Goal: Task Accomplishment & Management: Manage account settings

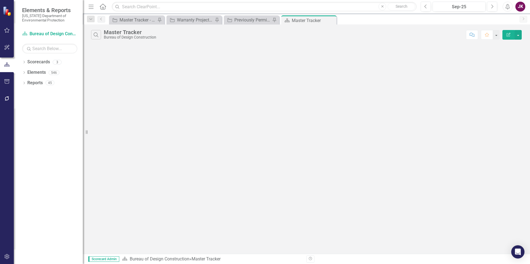
click at [89, 6] on icon "Menu" at bounding box center [90, 7] width 7 height 6
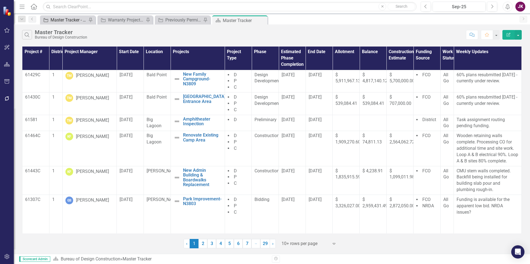
click at [77, 19] on div "Master Tracker - Current User" at bounding box center [68, 20] width 36 height 7
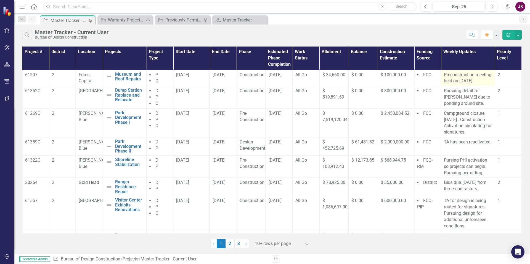
click at [443, 76] on p "Preconstruction meeting held on [DATE]." at bounding box center [467, 78] width 48 height 13
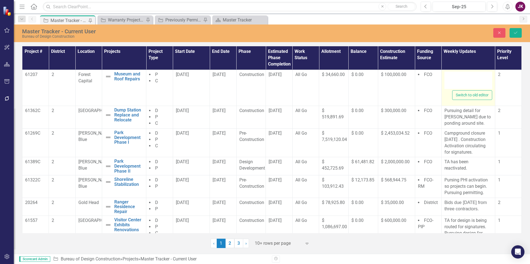
type textarea "<p>Preconstruction meeting held on [DATE].&nbsp;</p>"
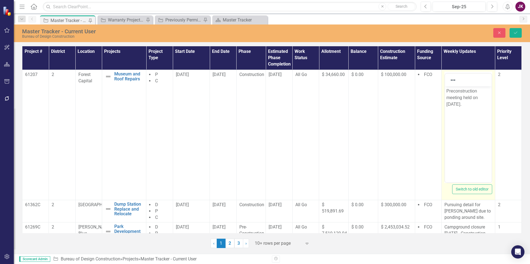
click at [448, 92] on p "Preconstruction meeting held on [DATE]." at bounding box center [468, 98] width 44 height 20
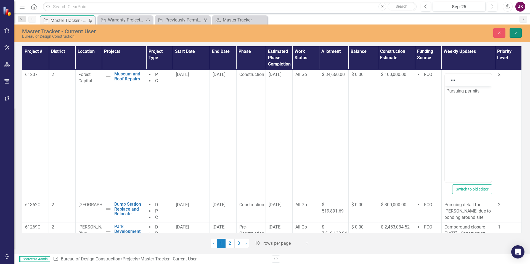
click at [517, 32] on icon "Save" at bounding box center [515, 33] width 5 height 4
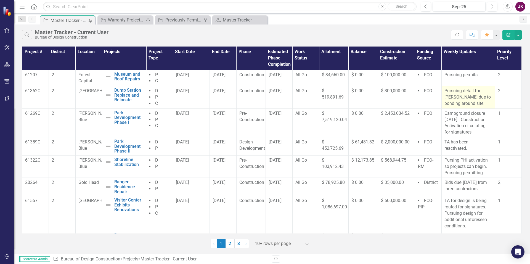
click at [451, 102] on p "Pursuing detail for [PERSON_NAME] due to ponding around site." at bounding box center [468, 97] width 48 height 19
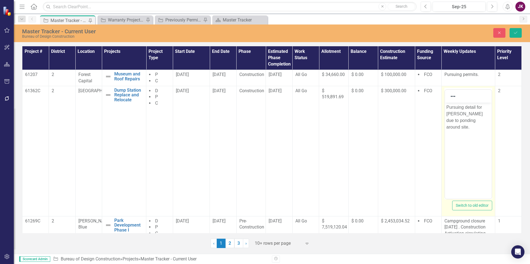
click at [470, 122] on p "Pursuing detail for [PERSON_NAME] due to ponding around site." at bounding box center [468, 117] width 44 height 26
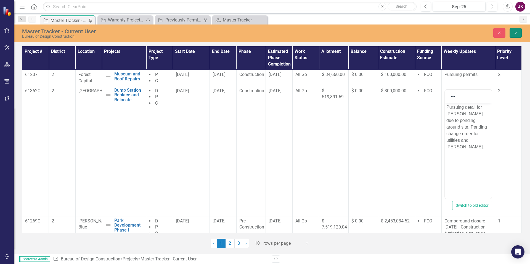
click at [518, 34] on button "Save" at bounding box center [515, 33] width 12 height 10
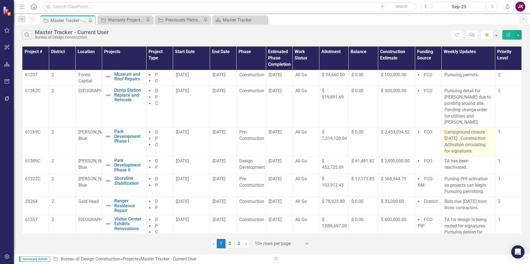
scroll to position [28, 0]
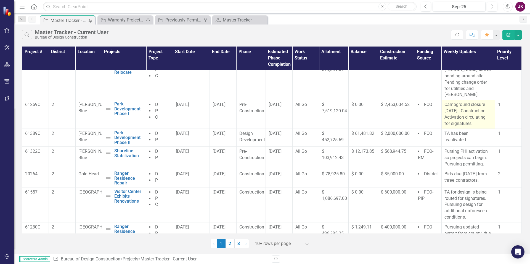
click at [444, 102] on p "Campground closure [DATE] . Construction Activation circulating for signatures." at bounding box center [468, 114] width 48 height 25
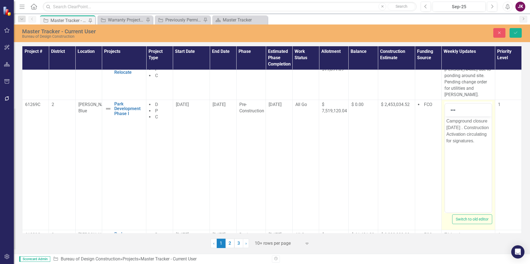
scroll to position [0, 0]
click at [446, 121] on p "Campground closure [DATE] . Construction Activation circulating for signatures." at bounding box center [468, 131] width 44 height 26
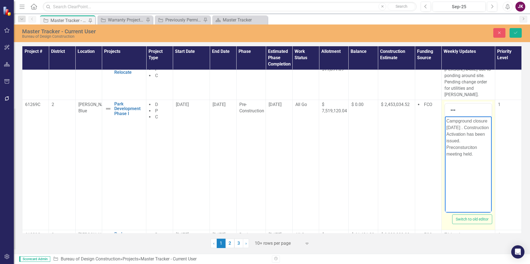
click at [446, 153] on p "Campground closure [DATE] . Construction Activation has been issued. Preconstur…" at bounding box center [468, 138] width 44 height 40
click at [475, 157] on p "Campground closure [DATE] . Construction Activation has been issued. Contractor…" at bounding box center [468, 138] width 44 height 40
click at [485, 172] on body "Campground closure [DATE] . Construction Activation has been issued. Contractor…" at bounding box center [467, 157] width 47 height 83
drag, startPoint x: 484, startPoint y: 166, endPoint x: 447, endPoint y: 133, distance: 49.2
click at [447, 133] on p "Campground closure [DATE] . Construction Activation has been issued. Contractor…" at bounding box center [468, 141] width 44 height 46
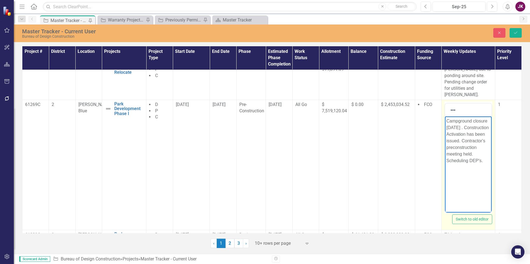
copy p "Construction Activation has been issued. Contractor's preconstruction meeting h…"
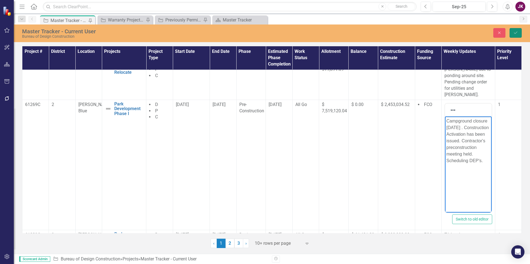
click at [512, 35] on button "Save" at bounding box center [515, 33] width 12 height 10
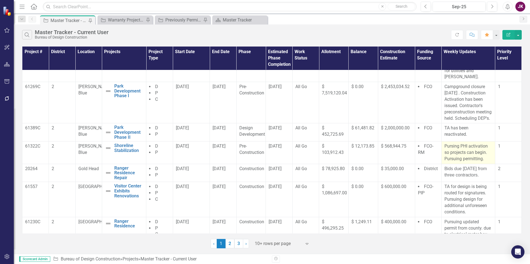
scroll to position [55, 0]
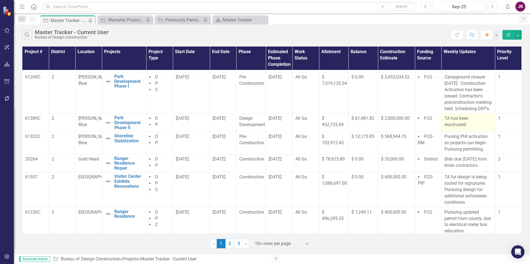
click at [444, 119] on p "TA has been reactivated." at bounding box center [468, 122] width 48 height 13
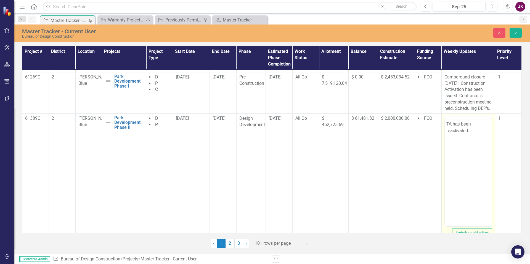
scroll to position [0, 0]
click at [446, 133] on p "TA has been reactivated." at bounding box center [468, 138] width 44 height 13
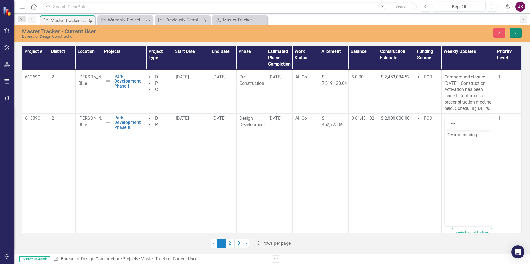
click at [516, 37] on button "Save" at bounding box center [515, 33] width 12 height 10
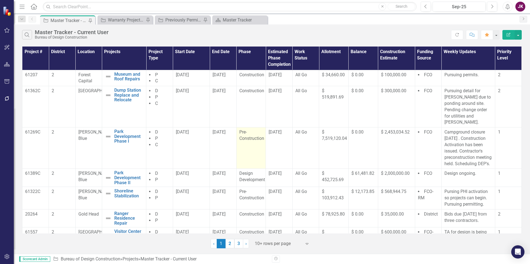
click at [256, 129] on div "Pre-Construction" at bounding box center [251, 135] width 24 height 13
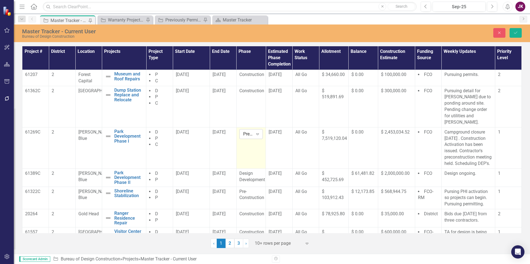
click at [257, 132] on icon "Expand" at bounding box center [258, 134] width 6 height 4
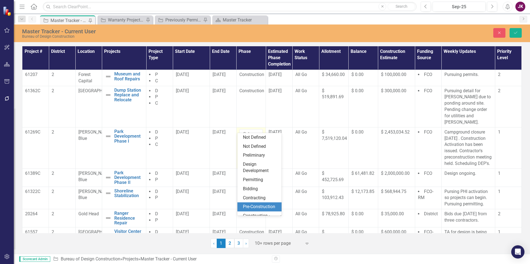
scroll to position [38, 0]
click at [257, 183] on div "Construction" at bounding box center [260, 184] width 35 height 6
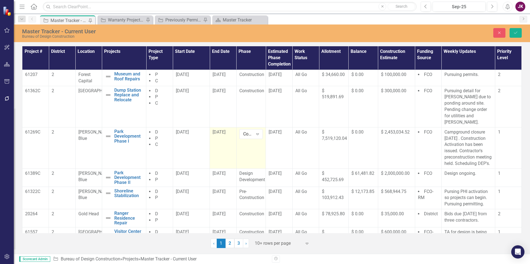
click at [232, 127] on td "[DATE]" at bounding box center [223, 147] width 26 height 41
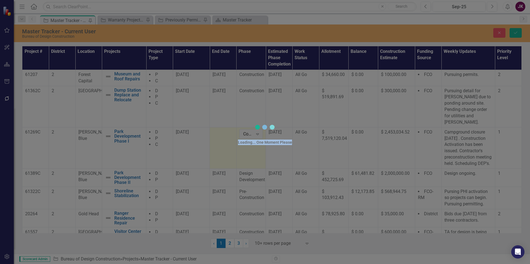
click at [232, 126] on div "Loading... One Moment Please" at bounding box center [264, 132] width 165 height 264
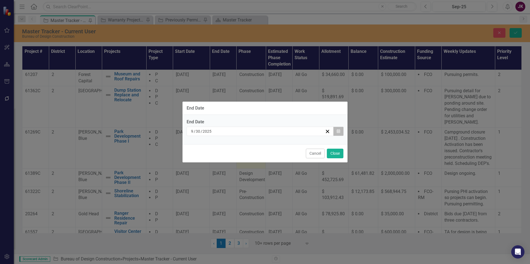
click at [336, 132] on icon "Calendar" at bounding box center [337, 132] width 3 height 4
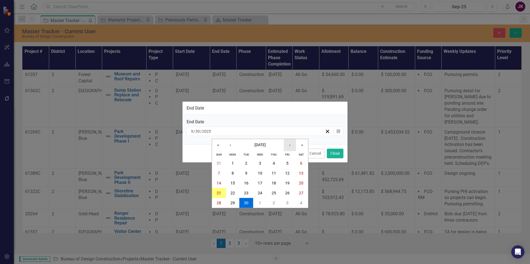
click at [288, 145] on button "›" at bounding box center [290, 145] width 12 height 12
click at [301, 145] on button "»" at bounding box center [302, 145] width 12 height 12
click at [336, 155] on button "Close" at bounding box center [335, 154] width 17 height 10
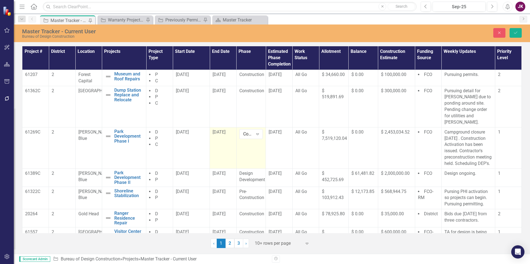
click at [228, 129] on div "[DATE]" at bounding box center [222, 132] width 21 height 6
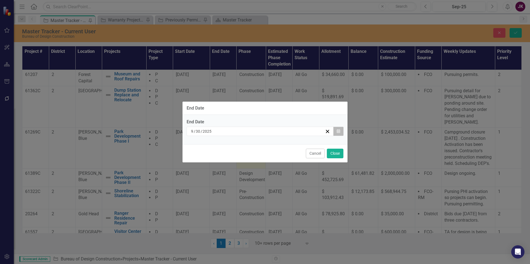
click at [336, 130] on button "Calendar" at bounding box center [338, 131] width 10 height 9
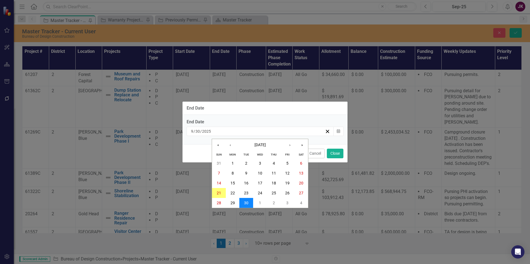
click at [249, 200] on button "30" at bounding box center [246, 203] width 14 height 10
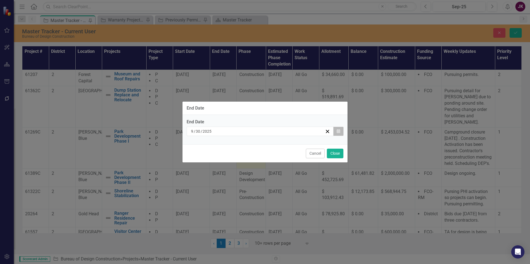
click at [340, 133] on button "Calendar" at bounding box center [338, 131] width 10 height 9
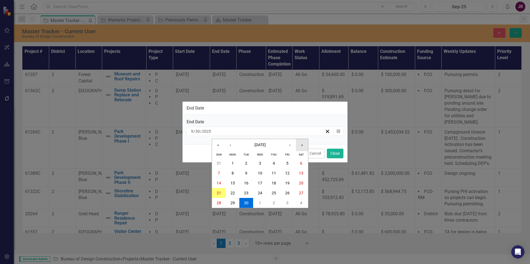
click at [301, 145] on button "»" at bounding box center [302, 145] width 12 height 12
click at [261, 203] on abbr "30" at bounding box center [260, 203] width 4 height 4
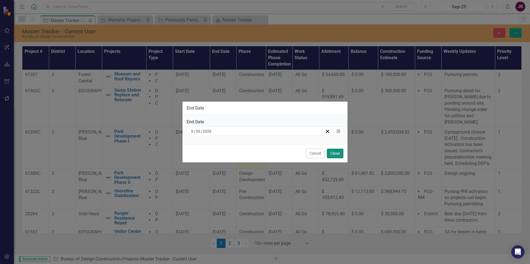
click at [330, 153] on button "Close" at bounding box center [335, 154] width 17 height 10
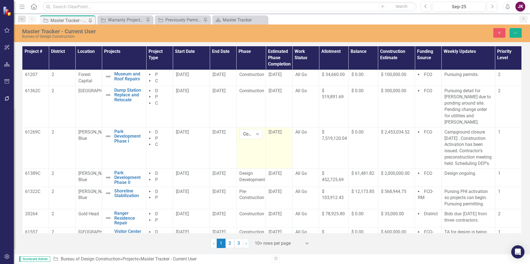
click at [287, 129] on div "[DATE]" at bounding box center [278, 132] width 21 height 6
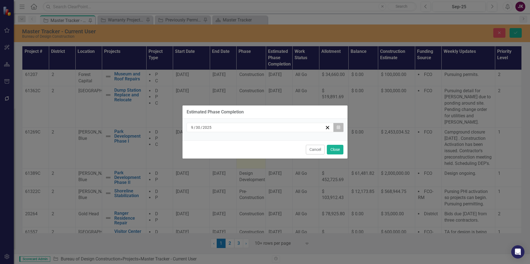
click at [337, 126] on icon "button" at bounding box center [337, 127] width 3 height 4
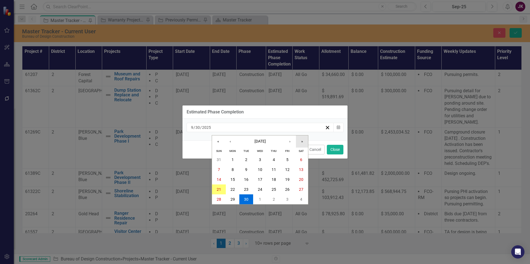
click at [302, 142] on button "»" at bounding box center [302, 142] width 12 height 12
click at [262, 198] on button "30" at bounding box center [260, 200] width 14 height 10
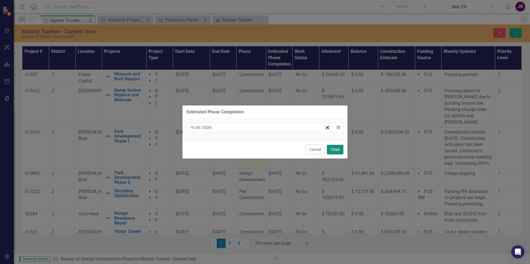
click at [335, 153] on button "Close" at bounding box center [335, 150] width 17 height 10
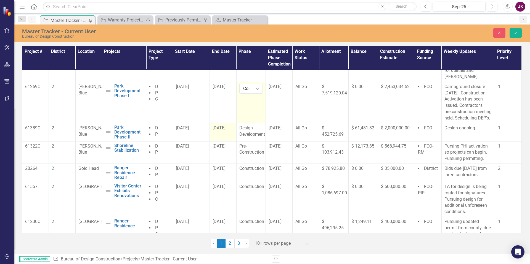
scroll to position [55, 0]
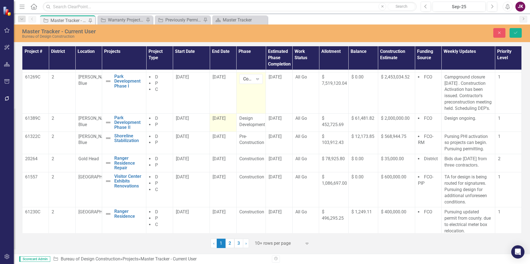
click at [231, 121] on div "[DATE]" at bounding box center [222, 119] width 21 height 6
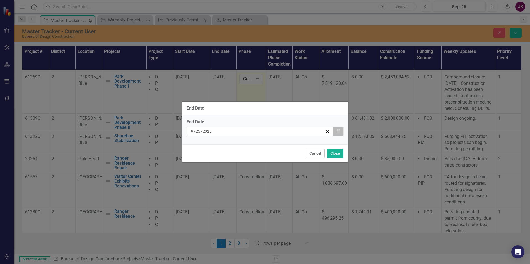
click at [337, 132] on icon "Calendar" at bounding box center [337, 132] width 3 height 4
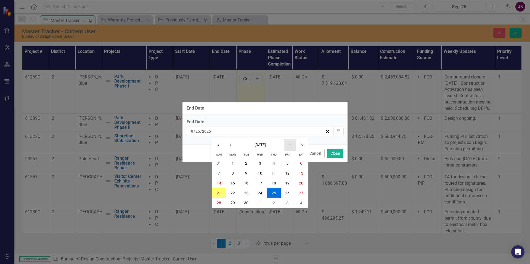
click at [292, 145] on button "›" at bounding box center [290, 145] width 12 height 12
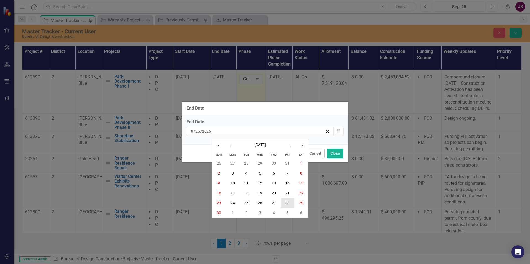
click at [289, 202] on abbr "28" at bounding box center [287, 203] width 4 height 4
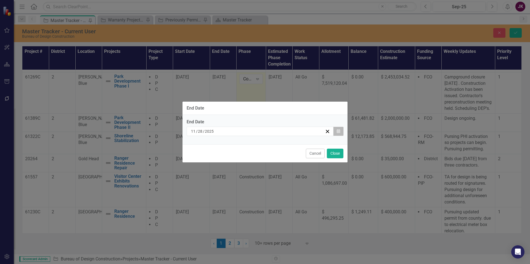
click at [335, 134] on button "Calendar" at bounding box center [338, 131] width 10 height 9
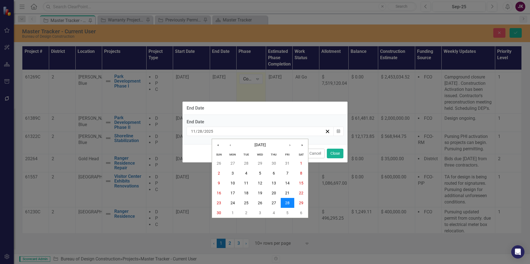
click at [287, 202] on abbr "28" at bounding box center [287, 203] width 4 height 4
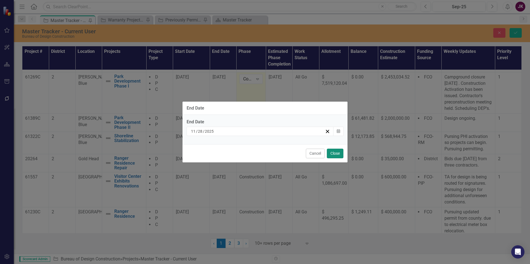
click at [329, 155] on button "Close" at bounding box center [335, 154] width 17 height 10
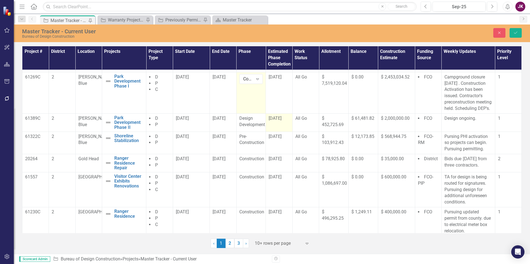
click at [286, 119] on div "[DATE]" at bounding box center [278, 119] width 21 height 6
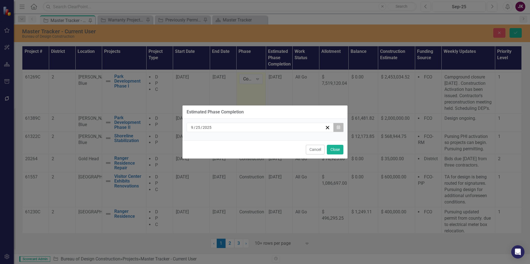
click at [341, 130] on button "Calendar" at bounding box center [338, 127] width 10 height 9
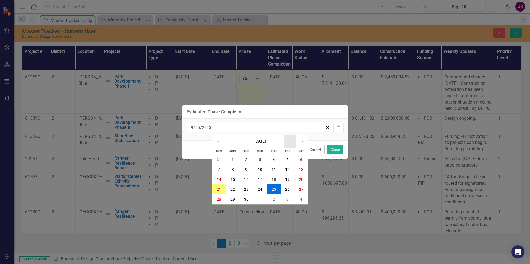
click at [289, 140] on button "›" at bounding box center [290, 142] width 12 height 12
click at [288, 140] on button "›" at bounding box center [290, 142] width 12 height 12
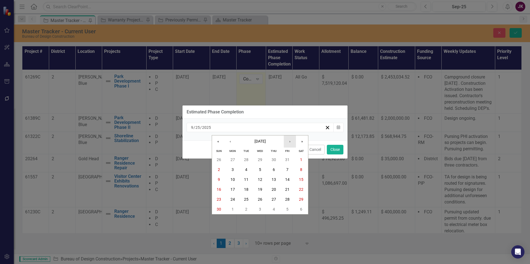
click at [288, 140] on button "›" at bounding box center [290, 142] width 12 height 12
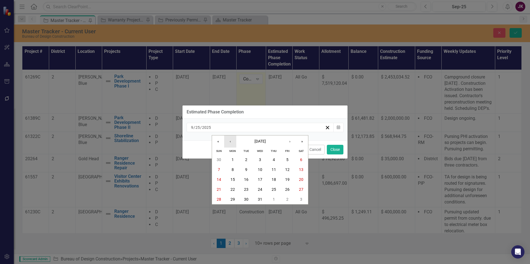
click at [231, 143] on button "‹" at bounding box center [230, 142] width 12 height 12
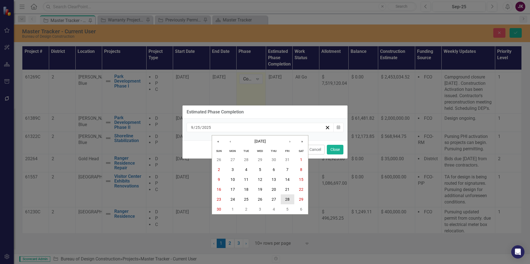
click at [285, 197] on button "28" at bounding box center [287, 200] width 14 height 10
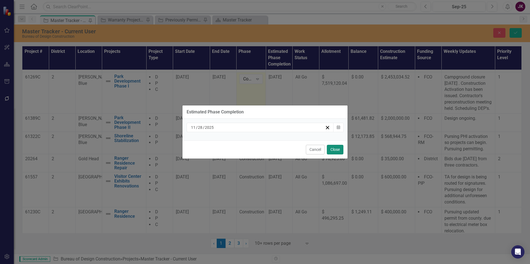
click at [335, 151] on button "Close" at bounding box center [335, 150] width 17 height 10
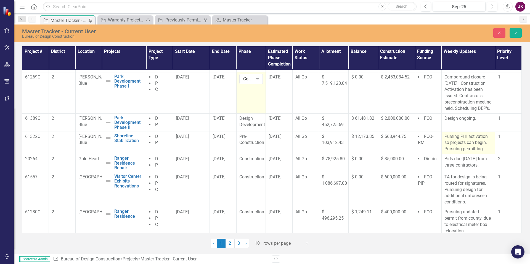
click at [444, 138] on p "Pursing PHI activation so projects can begin. Pursuing permitting." at bounding box center [468, 143] width 48 height 19
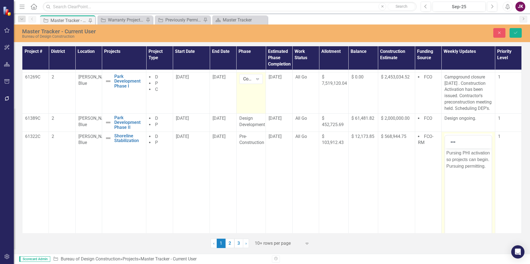
scroll to position [0, 0]
click at [446, 154] on p "Pursing PHI activation so projects can begin. Pursuing permitting." at bounding box center [468, 160] width 44 height 20
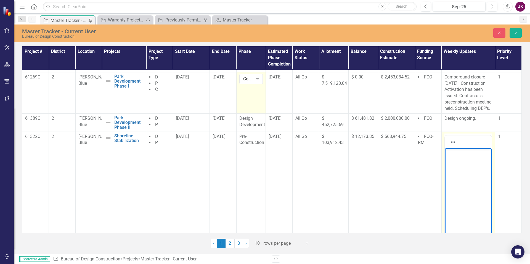
click at [446, 154] on p "Rich Text Area. Press ALT-0 for help." at bounding box center [468, 153] width 44 height 7
click at [469, 196] on body "Construction Activation has been issued. Contractor's preconstruction meeting h…" at bounding box center [467, 189] width 47 height 83
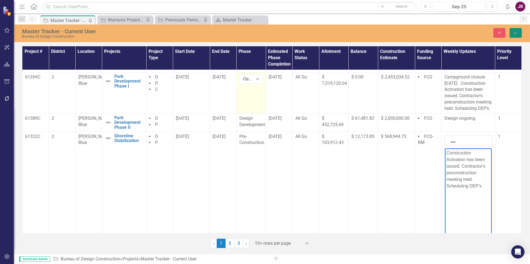
click at [515, 34] on icon "submit" at bounding box center [515, 33] width 3 height 2
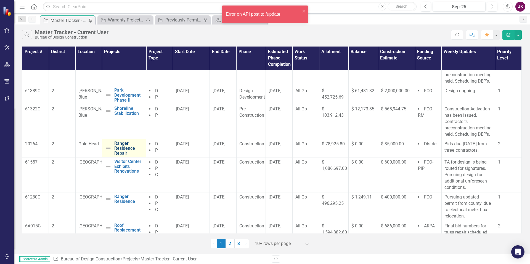
scroll to position [110, 0]
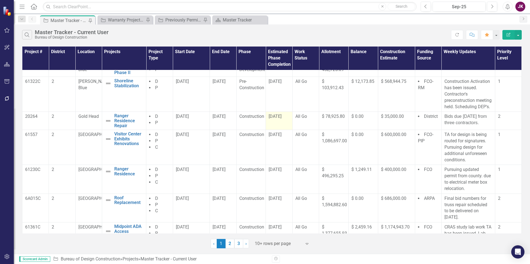
click at [286, 120] on div "[DATE]" at bounding box center [278, 117] width 21 height 6
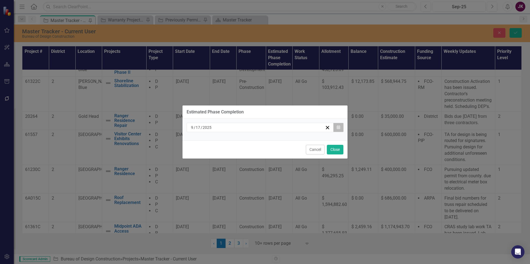
click at [334, 128] on button "Calendar" at bounding box center [338, 127] width 10 height 9
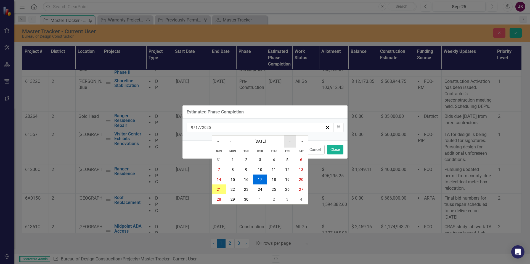
click at [291, 142] on button "›" at bounding box center [290, 142] width 12 height 12
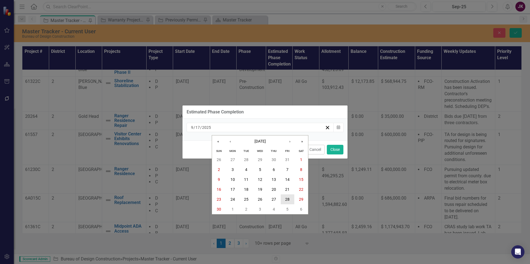
click at [286, 198] on abbr "28" at bounding box center [287, 199] width 4 height 4
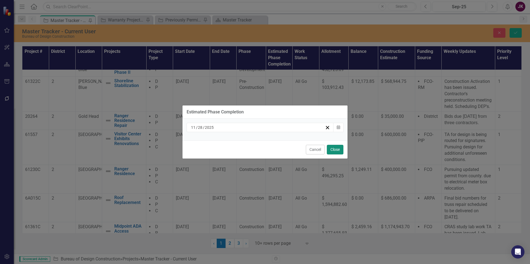
click at [334, 150] on button "Close" at bounding box center [335, 150] width 17 height 10
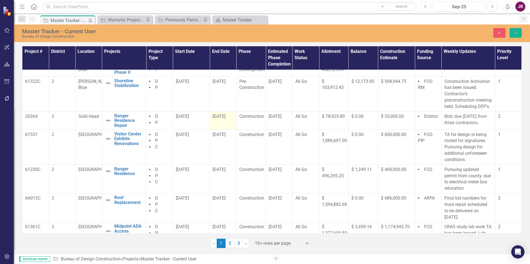
click at [231, 120] on div "[DATE]" at bounding box center [222, 117] width 21 height 6
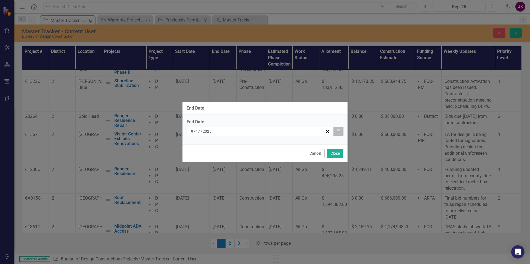
click at [336, 130] on icon "button" at bounding box center [337, 131] width 3 height 4
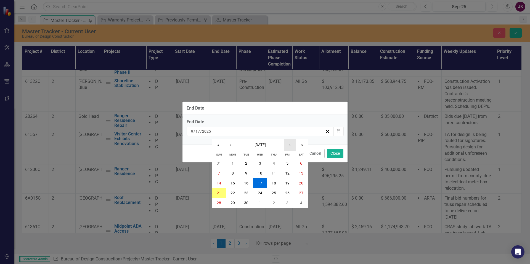
click at [287, 145] on button "›" at bounding box center [290, 145] width 12 height 12
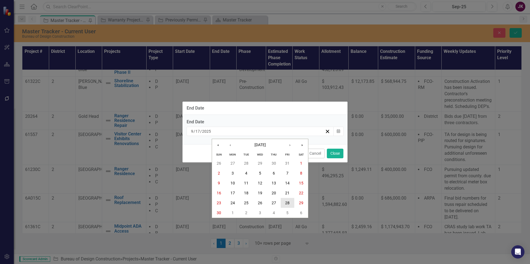
click at [289, 204] on abbr "28" at bounding box center [287, 203] width 4 height 4
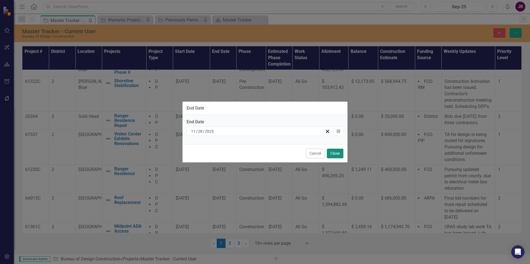
click at [337, 155] on button "Close" at bounding box center [335, 154] width 17 height 10
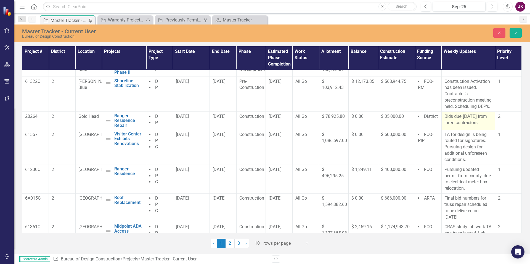
click at [444, 121] on span "Bids due [DATE] from three contractors." at bounding box center [465, 119] width 42 height 11
click at [444, 122] on span "Bids due [DATE] from three contractors." at bounding box center [465, 119] width 42 height 11
click at [444, 125] on span "Bids due [DATE] from three contractors." at bounding box center [465, 119] width 42 height 11
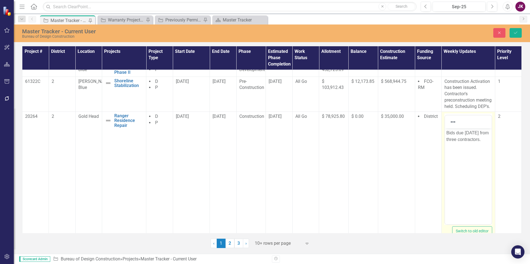
scroll to position [0, 0]
click at [455, 132] on span "Bids due [DATE] from three contractors." at bounding box center [467, 135] width 42 height 11
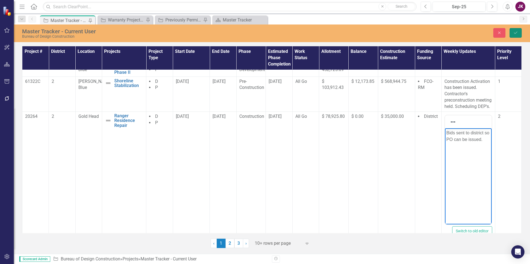
click at [518, 35] on button "Save" at bounding box center [515, 33] width 12 height 10
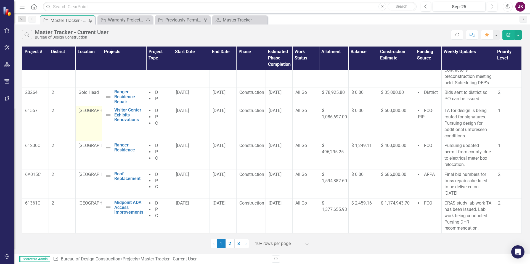
scroll to position [141, 0]
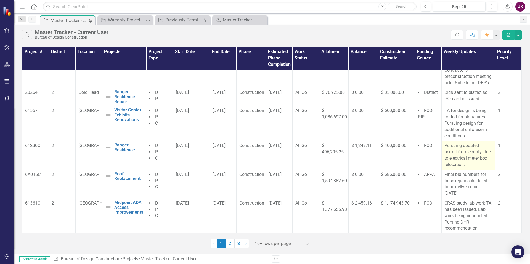
click at [478, 153] on p "Pursuing updated permit from county. due to electrical meter box relocation." at bounding box center [468, 155] width 48 height 25
click at [481, 152] on p "Pursuing updated permit from county. due to electrical meter box relocation." at bounding box center [468, 155] width 48 height 25
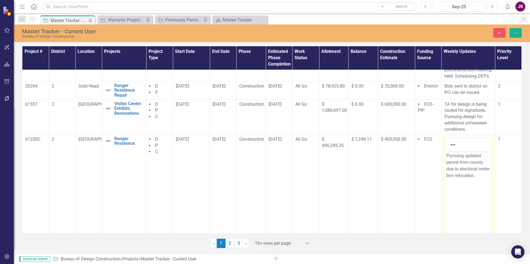
scroll to position [0, 0]
click at [482, 162] on p "Pursuing updated permit from county. due to electrical meter box relocation." at bounding box center [468, 166] width 44 height 26
click at [486, 177] on p "Pursuing updated permit from county due to electrical meter box relocation." at bounding box center [468, 166] width 44 height 26
click at [512, 35] on button "Save" at bounding box center [515, 33] width 12 height 10
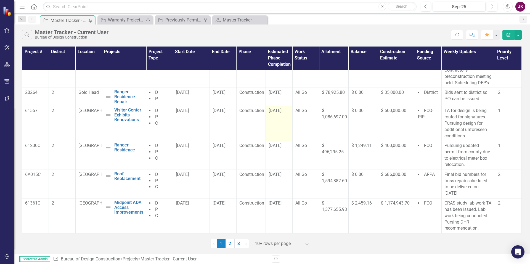
scroll to position [141, 0]
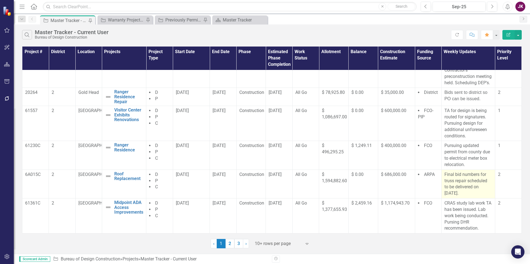
click at [448, 186] on p "Final bid numbers for truss repair scheduled to be delivered on [DATE]." at bounding box center [468, 184] width 48 height 25
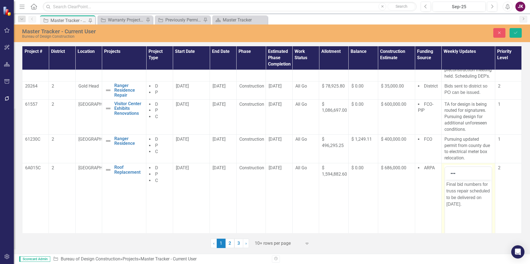
scroll to position [0, 0]
click at [445, 185] on body "Final bid numbers for truss repair scheduled to be delivered on [DATE]." at bounding box center [467, 221] width 47 height 83
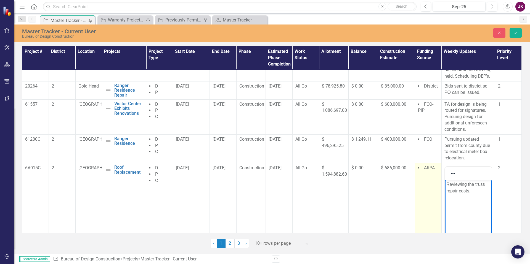
click at [415, 191] on td "ARPA" at bounding box center [428, 229] width 26 height 130
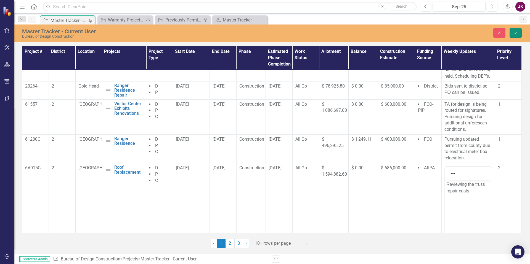
click at [516, 34] on icon "Save" at bounding box center [515, 33] width 5 height 4
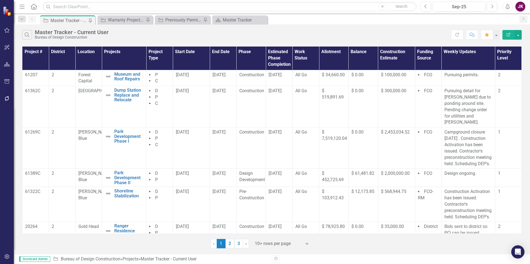
scroll to position [134, 0]
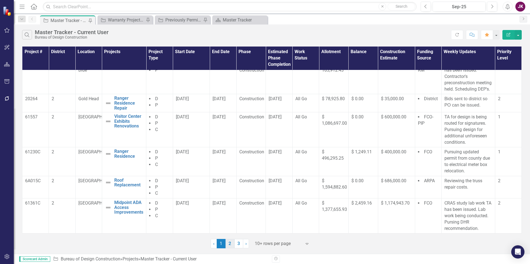
click at [230, 245] on link "2" at bounding box center [229, 243] width 9 height 9
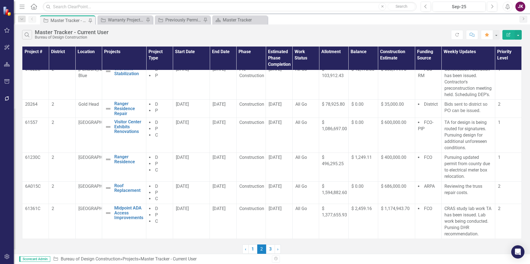
scroll to position [0, 0]
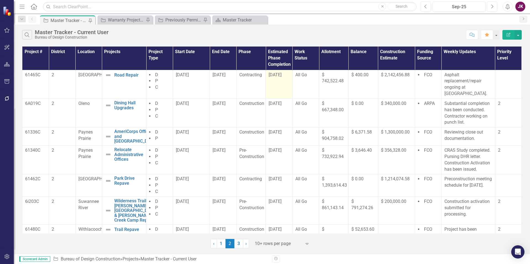
click at [287, 73] on div "[DATE]" at bounding box center [278, 75] width 21 height 6
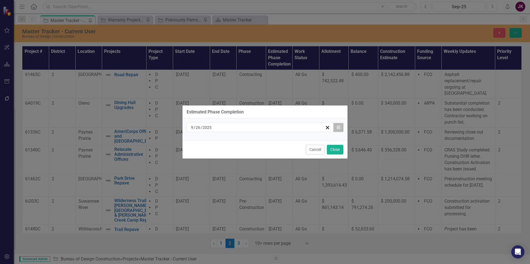
click at [336, 129] on icon "Calendar" at bounding box center [337, 128] width 3 height 4
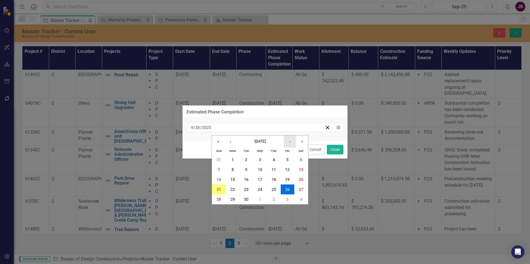
click at [288, 140] on button "›" at bounding box center [290, 142] width 12 height 12
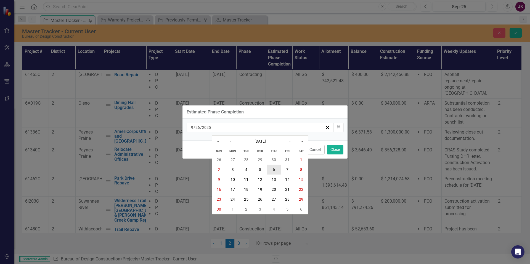
click at [276, 172] on button "6" at bounding box center [274, 170] width 14 height 10
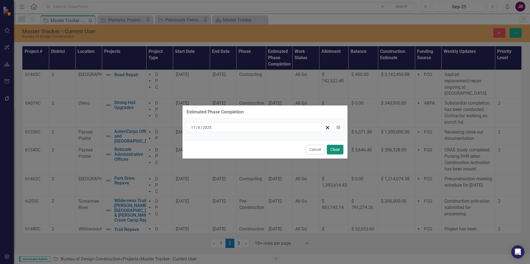
click at [338, 151] on button "Close" at bounding box center [335, 150] width 17 height 10
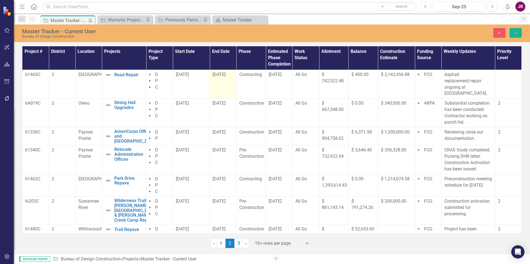
click at [228, 75] on div "[DATE]" at bounding box center [222, 75] width 21 height 6
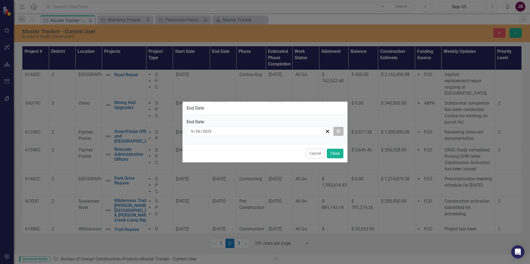
click at [337, 134] on button "Calendar" at bounding box center [338, 131] width 10 height 9
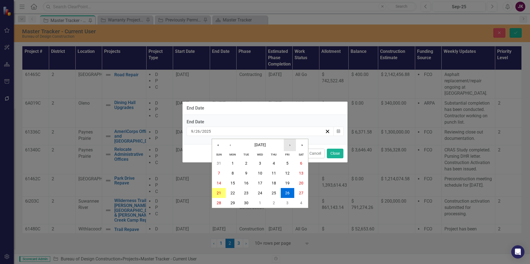
click at [290, 146] on button "›" at bounding box center [290, 145] width 12 height 12
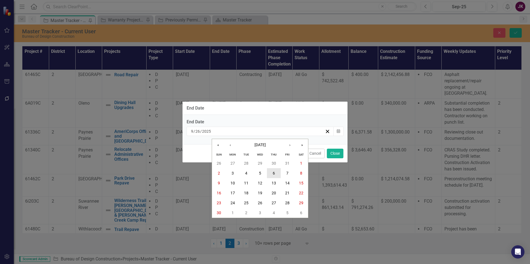
click at [274, 172] on abbr "6" at bounding box center [273, 173] width 2 height 4
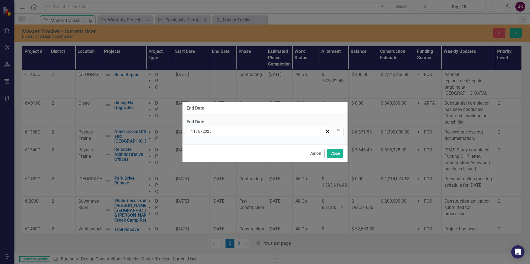
click at [343, 150] on div "Cancel Close" at bounding box center [264, 154] width 165 height 18
click at [336, 151] on button "Close" at bounding box center [335, 154] width 17 height 10
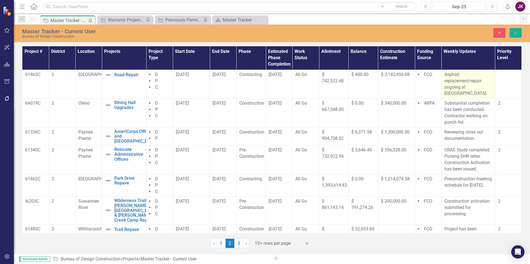
click at [447, 80] on p "Asphalt replacement/repair ongoing at [GEOGRAPHIC_DATA]." at bounding box center [468, 84] width 48 height 25
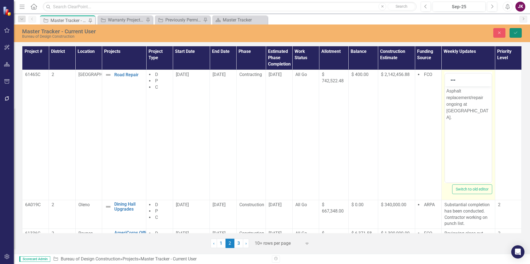
click at [514, 34] on icon "Save" at bounding box center [515, 33] width 5 height 4
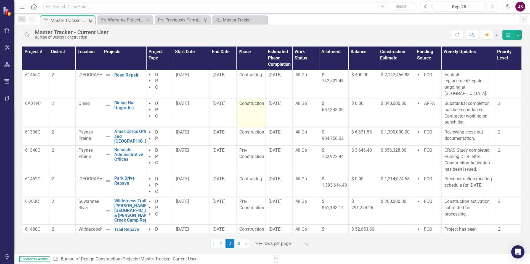
scroll to position [28, 0]
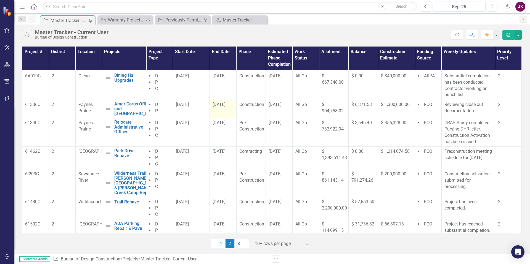
click at [229, 105] on div "[DATE]" at bounding box center [222, 105] width 21 height 6
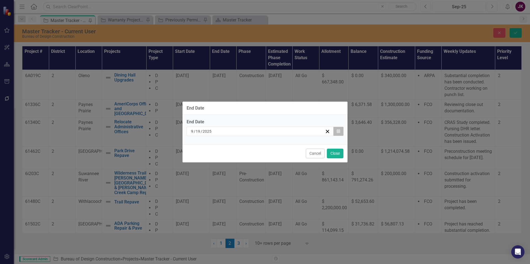
click at [338, 131] on icon "Calendar" at bounding box center [337, 132] width 3 height 4
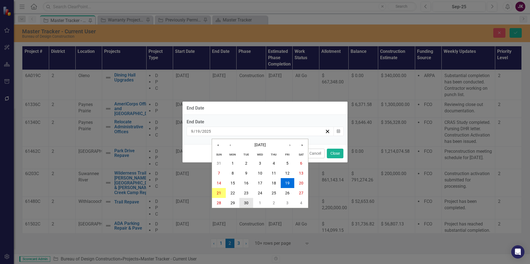
click at [249, 202] on button "30" at bounding box center [246, 203] width 14 height 10
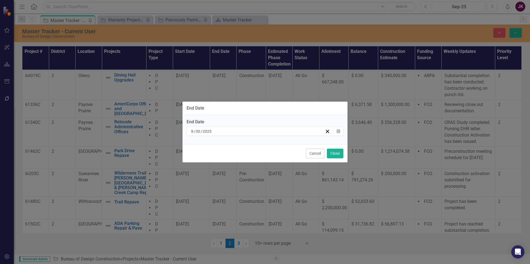
click at [343, 151] on div "Cancel Close" at bounding box center [264, 154] width 165 height 18
click at [335, 152] on button "Close" at bounding box center [335, 154] width 17 height 10
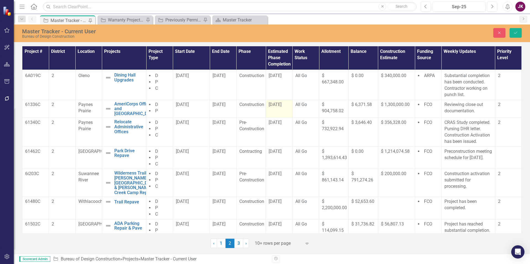
click at [283, 102] on div "[DATE]" at bounding box center [278, 105] width 21 height 6
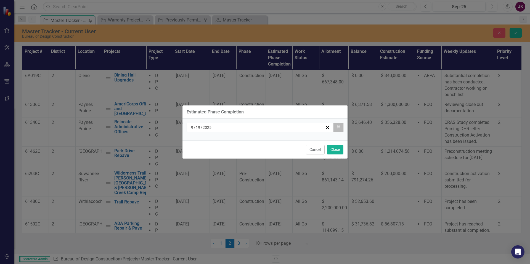
click at [339, 128] on icon "button" at bounding box center [337, 127] width 3 height 4
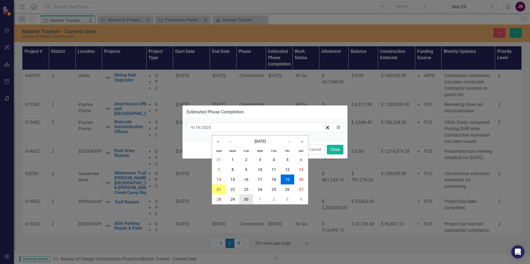
click at [246, 201] on abbr "30" at bounding box center [246, 199] width 4 height 4
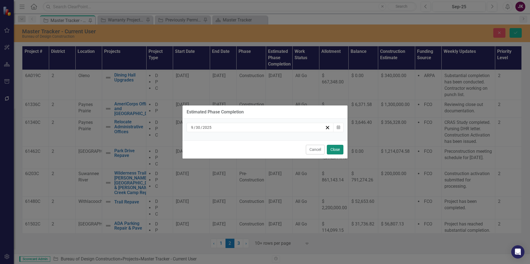
click at [335, 152] on button "Close" at bounding box center [335, 150] width 17 height 10
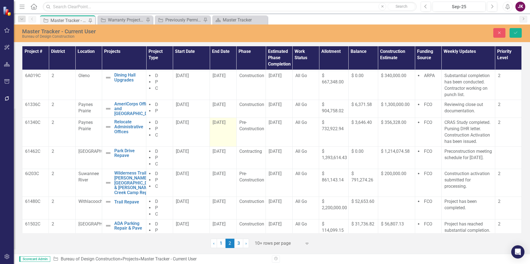
click at [232, 123] on td "[DATE]" at bounding box center [223, 132] width 26 height 29
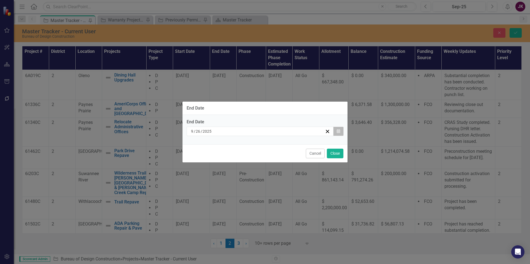
click at [337, 134] on button "Calendar" at bounding box center [338, 131] width 10 height 9
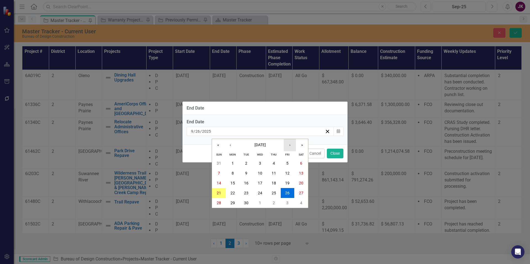
click at [292, 146] on button "›" at bounding box center [290, 145] width 12 height 12
click at [288, 174] on abbr "10" at bounding box center [287, 173] width 4 height 4
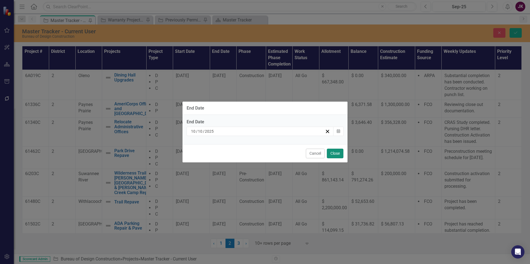
click at [336, 154] on button "Close" at bounding box center [335, 154] width 17 height 10
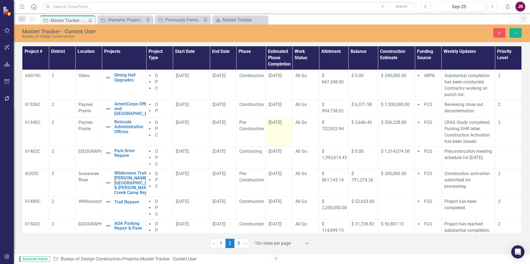
click at [282, 118] on td "[DATE]" at bounding box center [279, 132] width 26 height 29
click at [281, 122] on span "[DATE]" at bounding box center [274, 122] width 13 height 5
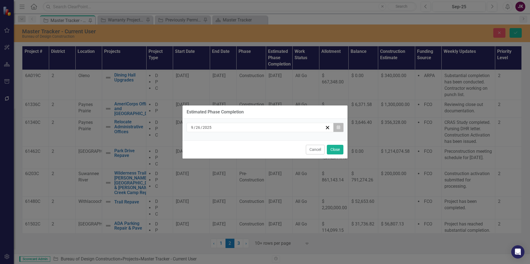
click at [336, 126] on button "Calendar" at bounding box center [338, 127] width 10 height 9
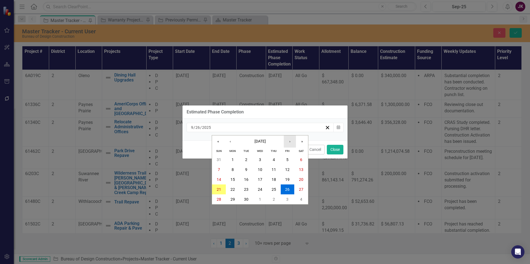
click at [291, 143] on button "›" at bounding box center [290, 142] width 12 height 12
click at [288, 168] on abbr "10" at bounding box center [287, 170] width 4 height 4
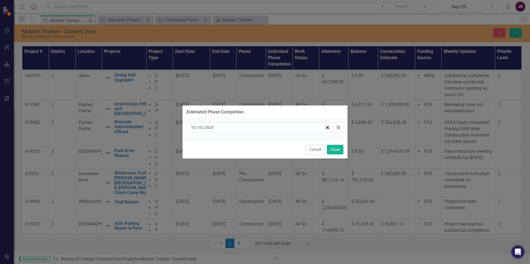
click at [339, 144] on div "Cancel Close" at bounding box center [264, 150] width 165 height 18
click at [336, 149] on button "Close" at bounding box center [335, 150] width 17 height 10
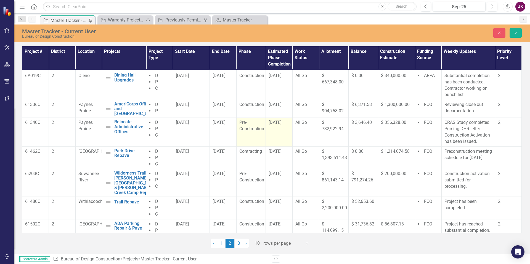
scroll to position [55, 0]
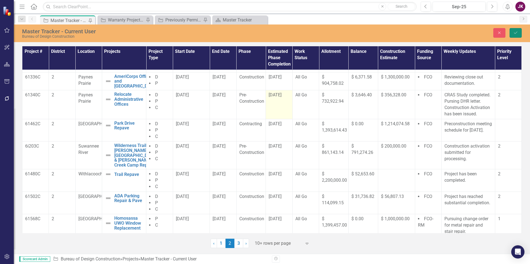
click at [516, 36] on button "Save" at bounding box center [515, 33] width 12 height 10
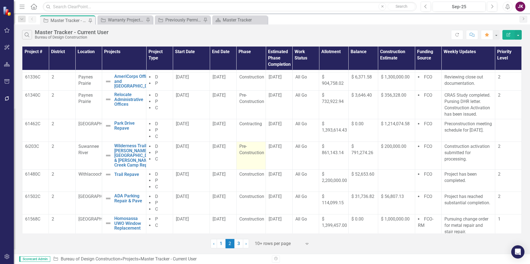
scroll to position [83, 0]
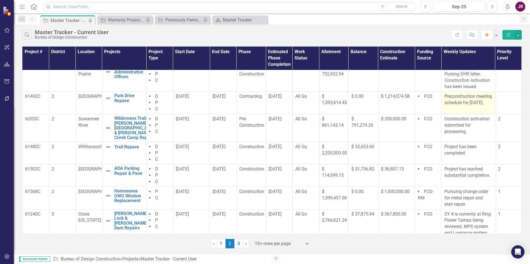
click at [450, 100] on p "Preconstruction meeting schedule for [DATE]." at bounding box center [468, 99] width 48 height 13
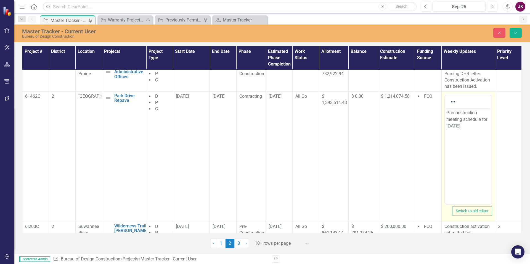
scroll to position [0, 0]
click at [462, 119] on p "Preconstruction meeting schedule for [DATE]." at bounding box center [468, 119] width 44 height 20
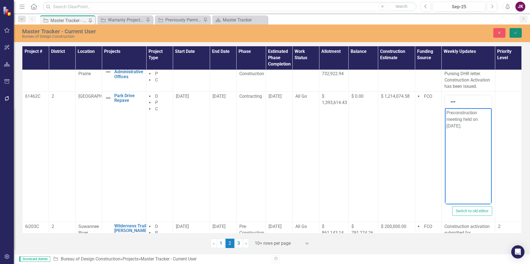
click at [516, 31] on icon "Save" at bounding box center [515, 33] width 5 height 4
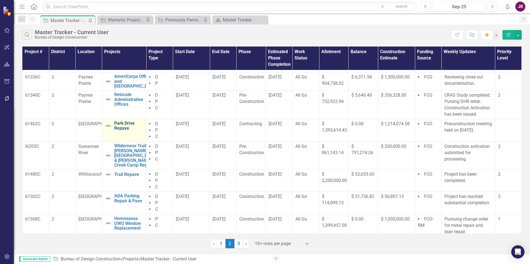
scroll to position [83, 0]
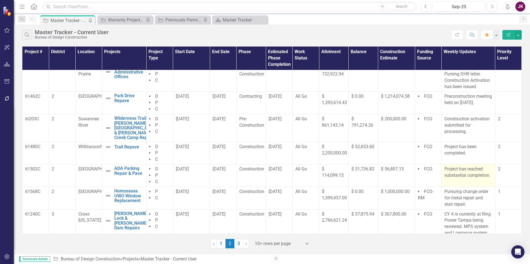
click at [444, 169] on p "Project has reached substantial completion." at bounding box center [468, 172] width 48 height 13
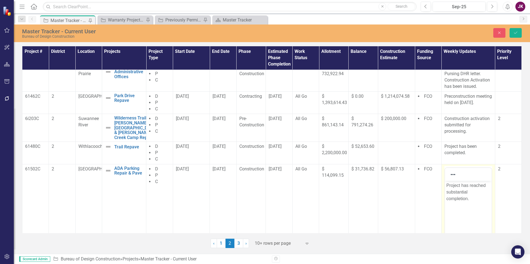
scroll to position [0, 0]
click at [445, 185] on body "Project has reached substantial completion." at bounding box center [467, 222] width 47 height 83
click at [515, 33] on icon "Save" at bounding box center [515, 33] width 5 height 4
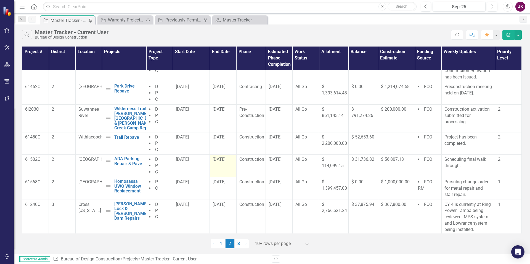
scroll to position [94, 0]
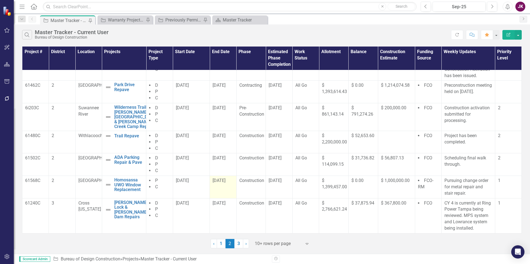
click at [227, 181] on div "[DATE]" at bounding box center [222, 181] width 21 height 6
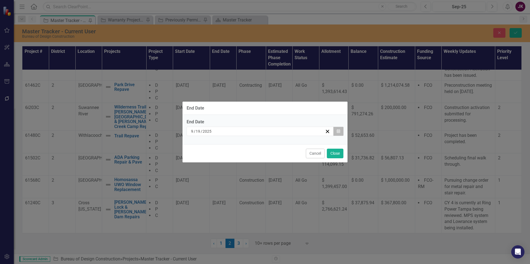
click at [338, 134] on button "Calendar" at bounding box center [338, 131] width 10 height 9
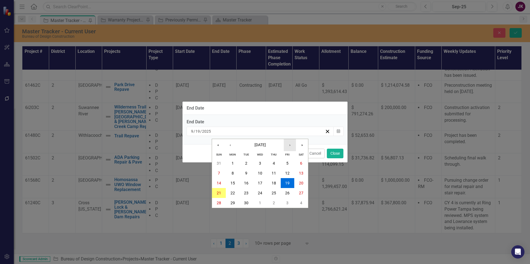
click at [290, 145] on button "›" at bounding box center [290, 145] width 12 height 12
click at [287, 202] on abbr "31" at bounding box center [287, 203] width 4 height 4
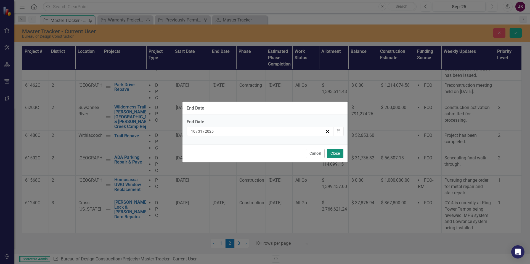
click at [333, 156] on button "Close" at bounding box center [335, 154] width 17 height 10
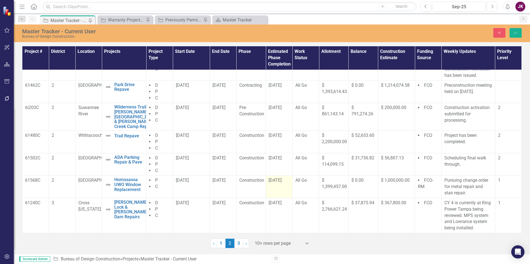
click at [283, 181] on div "[DATE]" at bounding box center [278, 181] width 21 height 6
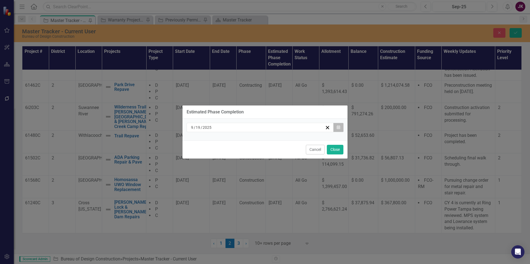
click at [338, 127] on icon "Calendar" at bounding box center [337, 128] width 3 height 4
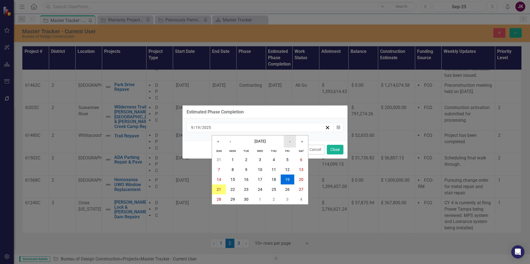
click at [287, 143] on button "›" at bounding box center [290, 142] width 12 height 12
click at [290, 199] on button "31" at bounding box center [287, 200] width 14 height 10
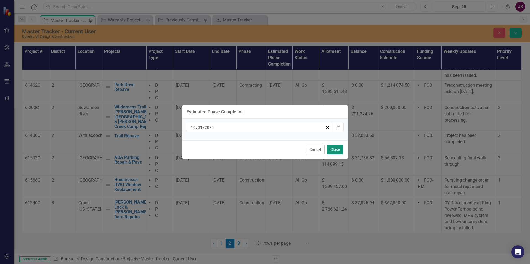
click at [336, 152] on button "Close" at bounding box center [335, 150] width 17 height 10
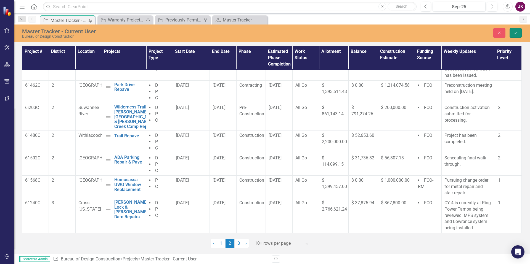
click at [516, 31] on icon "Save" at bounding box center [515, 33] width 5 height 4
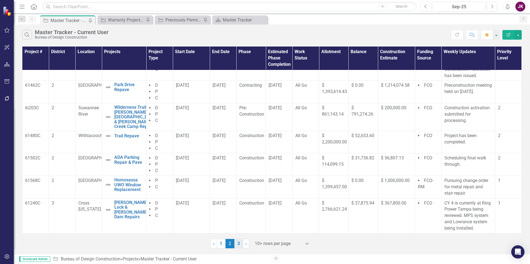
click at [242, 244] on link "3" at bounding box center [238, 243] width 9 height 9
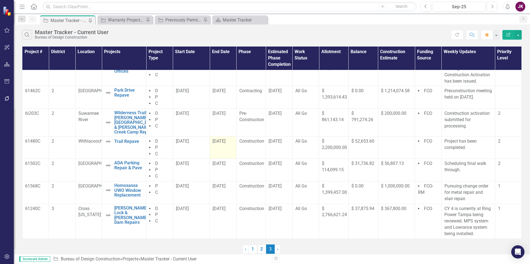
scroll to position [0, 0]
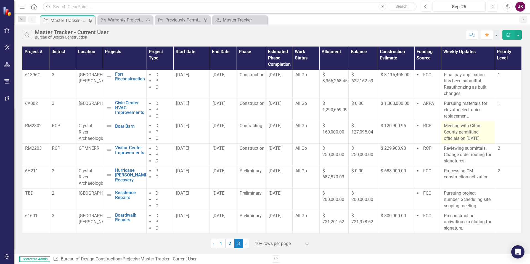
click at [445, 127] on p "Meeting with Citrus County permitting officials on [DATE]." at bounding box center [467, 132] width 48 height 19
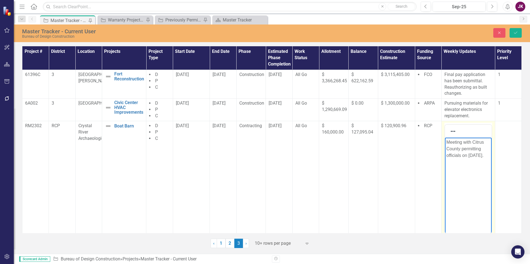
click at [446, 142] on p "Meeting with Citrus County permitting officials on [DATE]." at bounding box center [468, 149] width 44 height 20
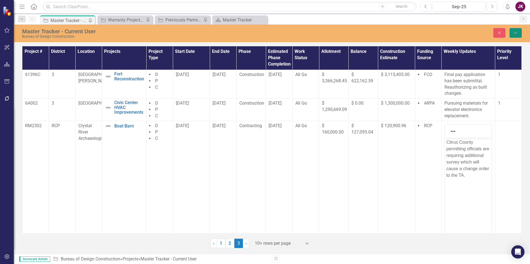
click at [515, 30] on button "Save" at bounding box center [515, 33] width 12 height 10
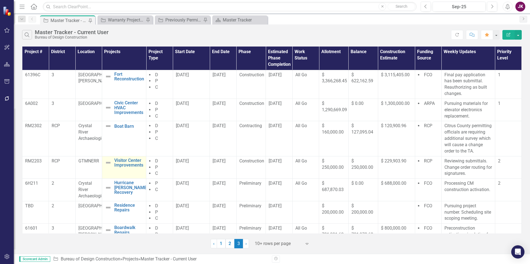
scroll to position [19, 0]
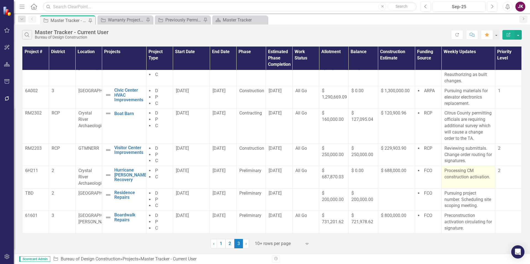
click at [444, 173] on p "Processing CM construction activation." at bounding box center [468, 174] width 48 height 13
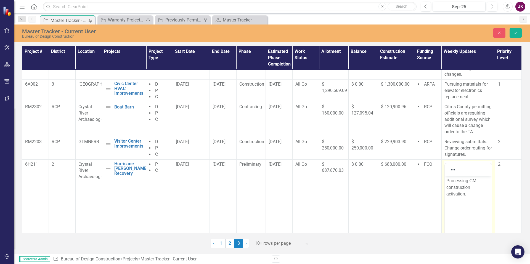
scroll to position [0, 0]
click at [445, 181] on body "Processing CM construction activation." at bounding box center [467, 217] width 47 height 83
click at [517, 34] on icon "Save" at bounding box center [515, 33] width 5 height 4
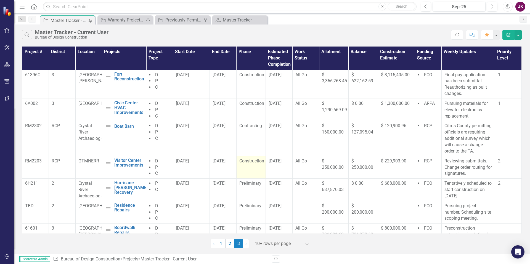
scroll to position [19, 0]
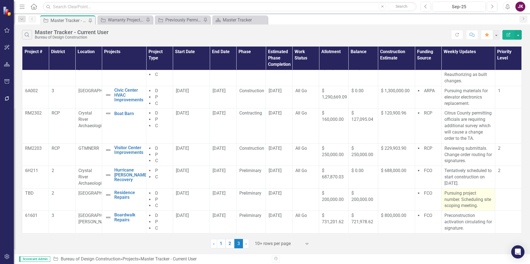
click at [473, 205] on p "Pursuing project number. Scheduling site scoping meeting." at bounding box center [468, 200] width 48 height 19
click at [475, 206] on p "Pursuing project number. Scheduling site scoping meeting." at bounding box center [468, 200] width 48 height 19
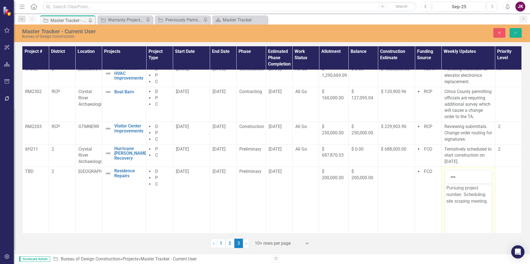
scroll to position [47, 0]
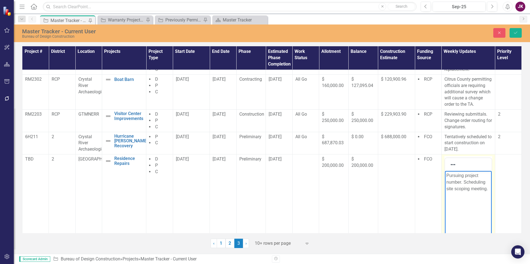
click at [463, 183] on p "Pursuing project number. Scheduling site scoping meeting." at bounding box center [468, 183] width 44 height 20
click at [463, 189] on p "Pursuing project number. Site scoping meeting." at bounding box center [468, 183] width 44 height 20
click at [455, 193] on p "Pursuing project number. Site scoping meeting scheduled for" at bounding box center [468, 183] width 44 height 20
click at [516, 34] on icon "Save" at bounding box center [515, 33] width 5 height 4
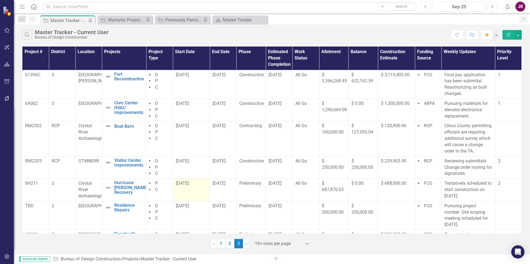
scroll to position [25, 0]
